Goal: Task Accomplishment & Management: Manage account settings

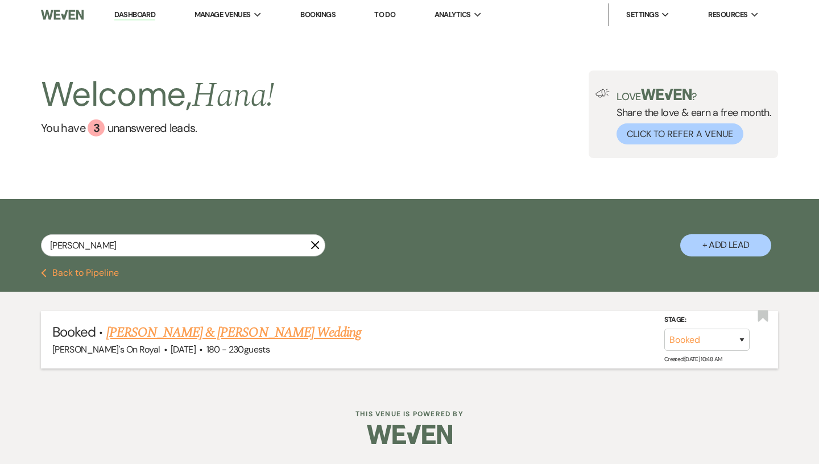
type input "[PERSON_NAME]"
click at [202, 340] on link "[PERSON_NAME] & [PERSON_NAME] Wedding" at bounding box center [233, 333] width 255 height 20
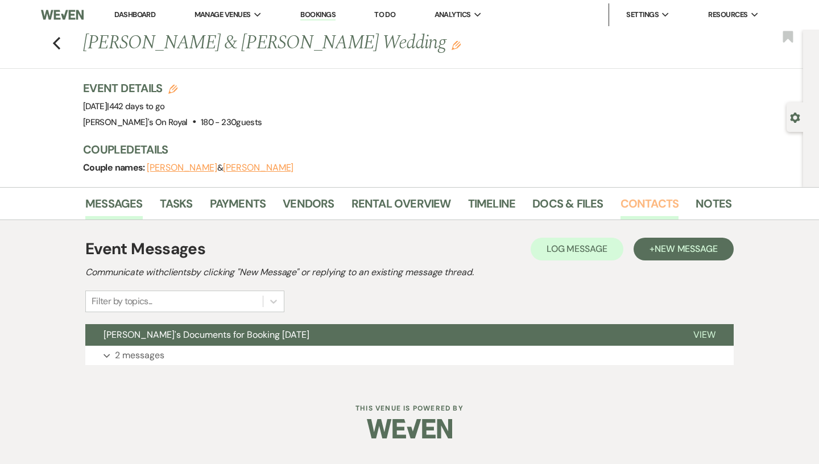
click at [622, 203] on link "Contacts" at bounding box center [650, 207] width 59 height 25
